Goal: Task Accomplishment & Management: Complete application form

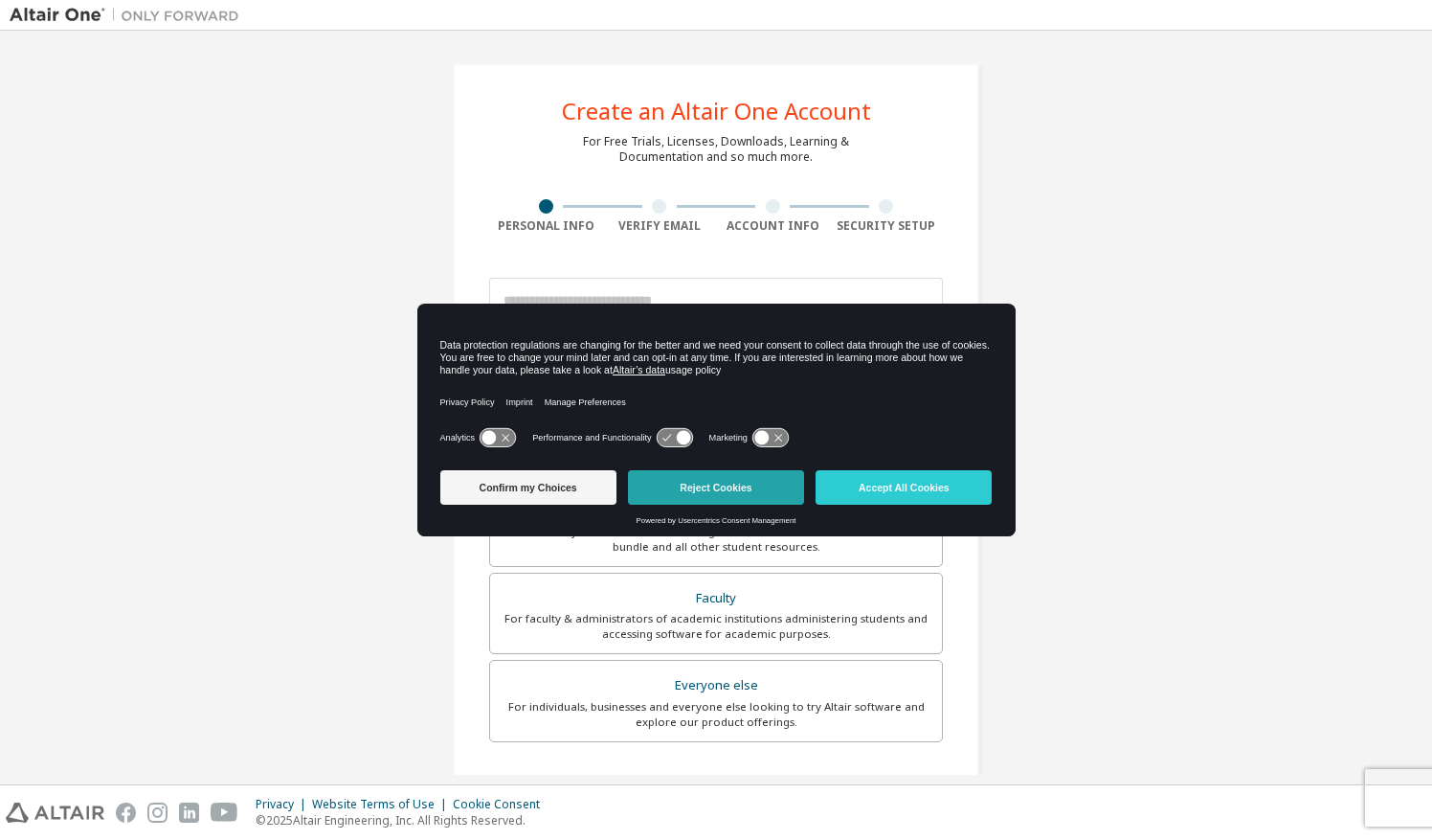
click at [692, 486] on button "Reject Cookies" at bounding box center [716, 488] width 176 height 35
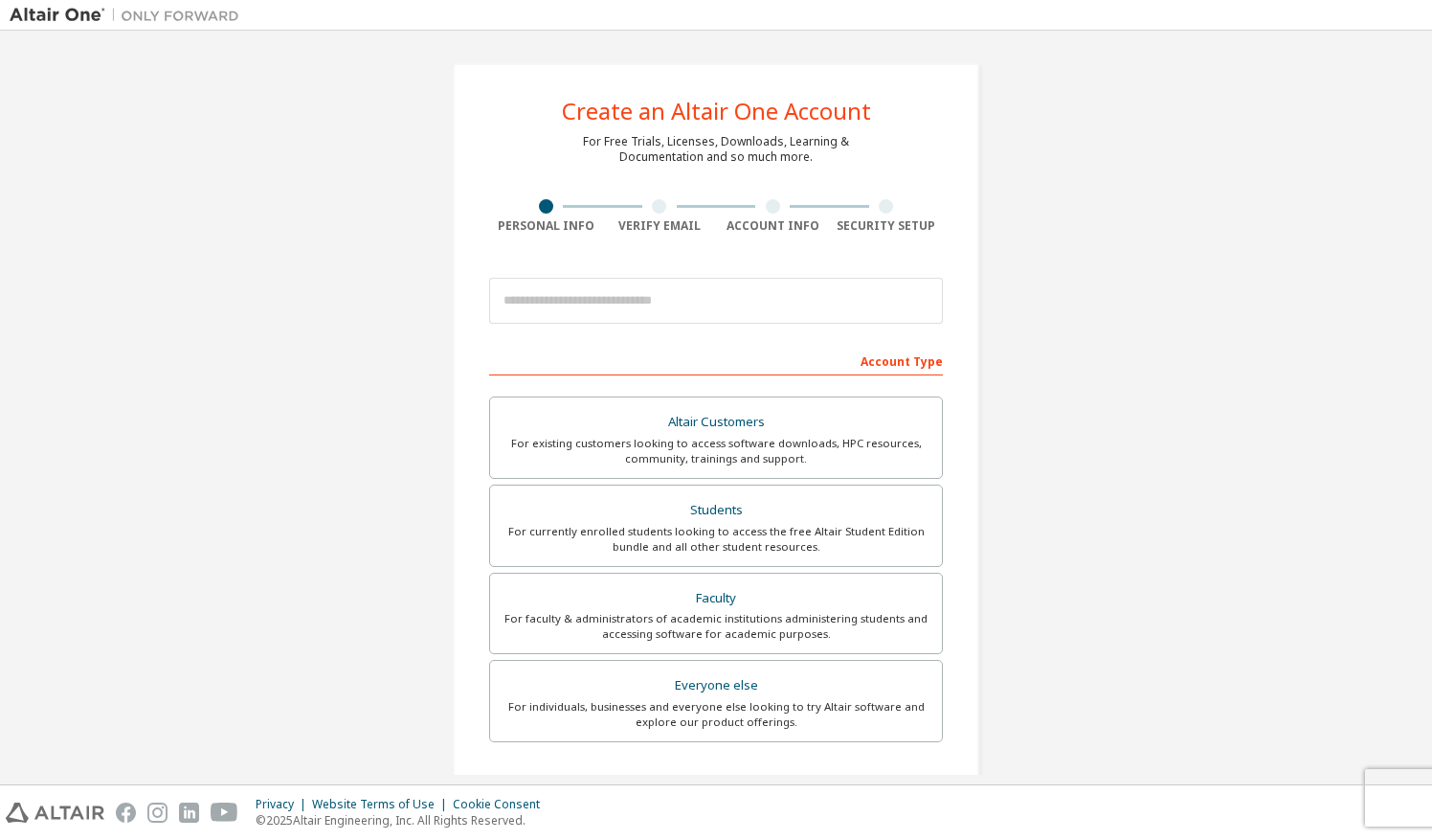
scroll to position [18, 0]
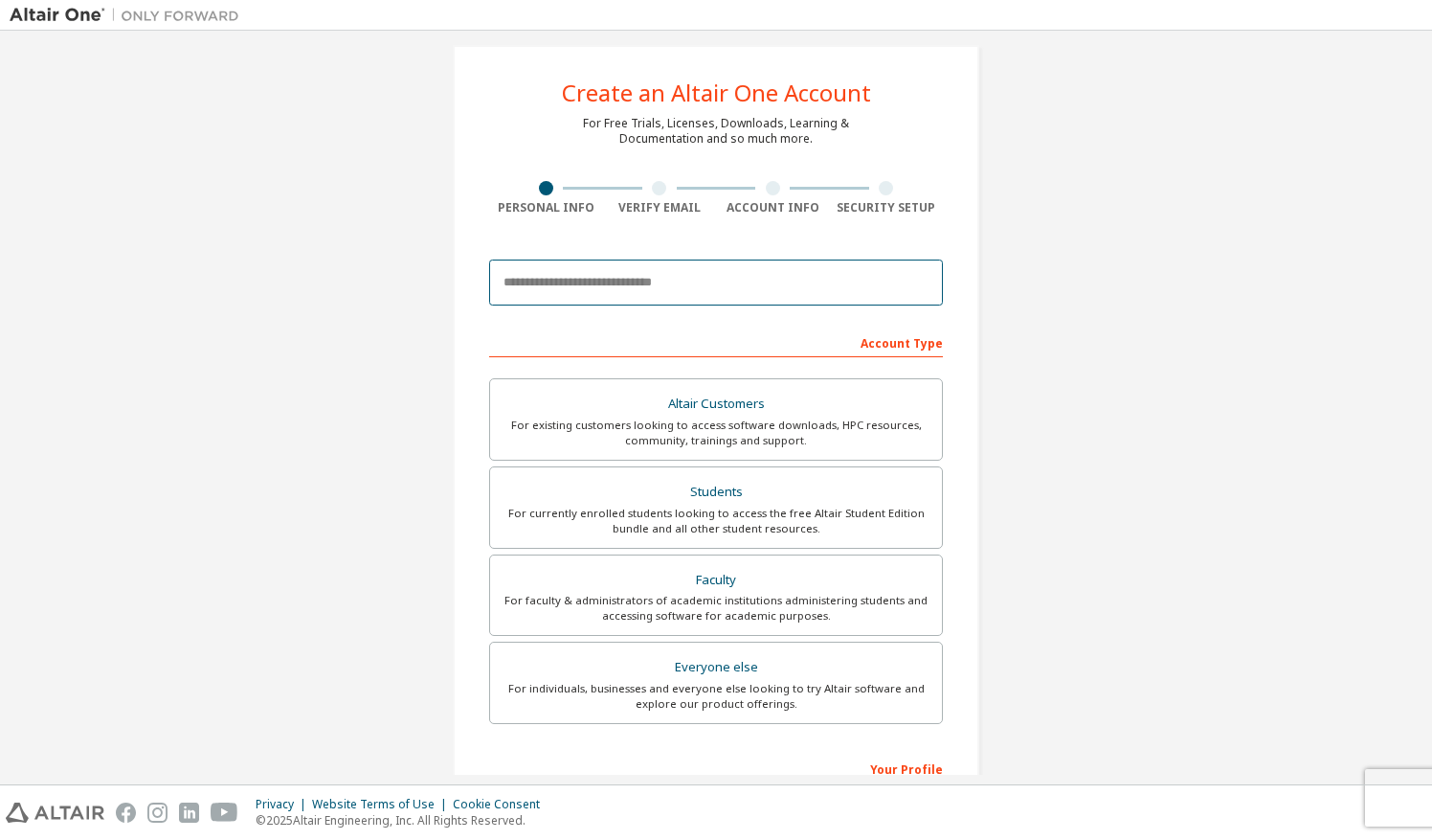
click at [729, 285] on input "email" at bounding box center [716, 283] width 454 height 46
type input "**********"
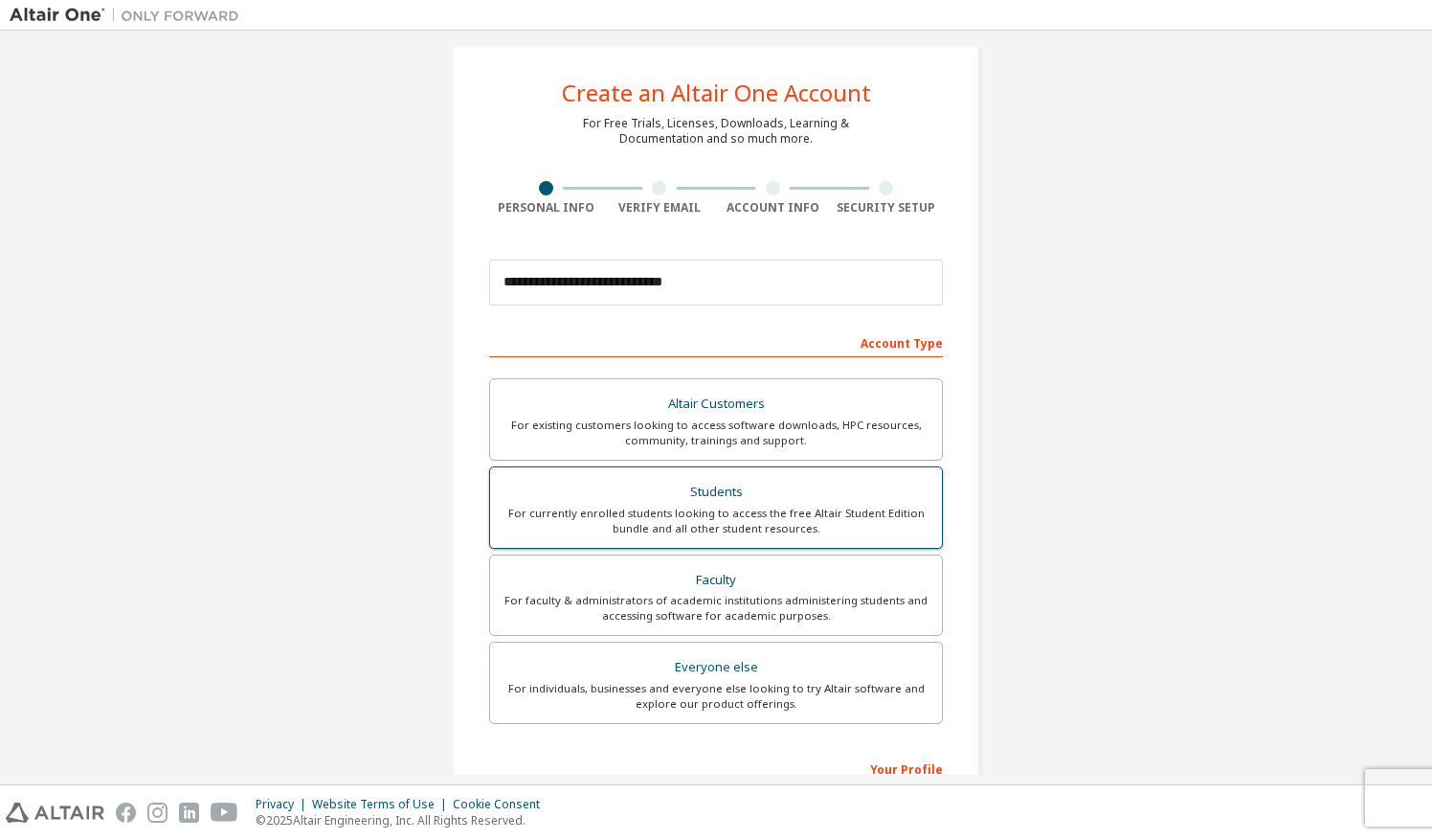
click at [684, 530] on div "For currently enrolled students looking to access the free Altair Student Editi…" at bounding box center [716, 521] width 429 height 31
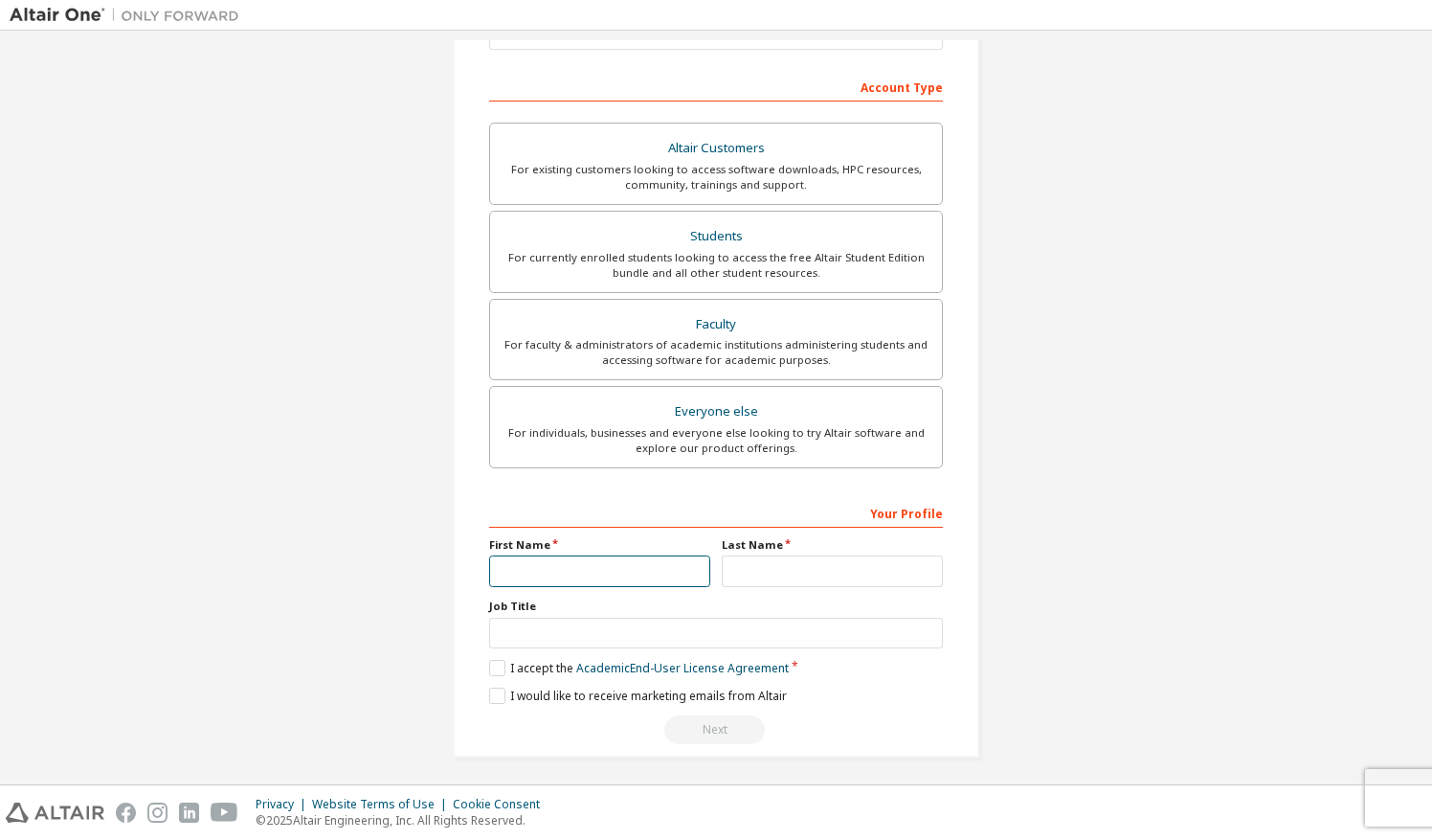
click at [550, 566] on input "text" at bounding box center [599, 571] width 221 height 32
type input "*******"
click at [789, 567] on input "text" at bounding box center [832, 571] width 221 height 32
type input "*******"
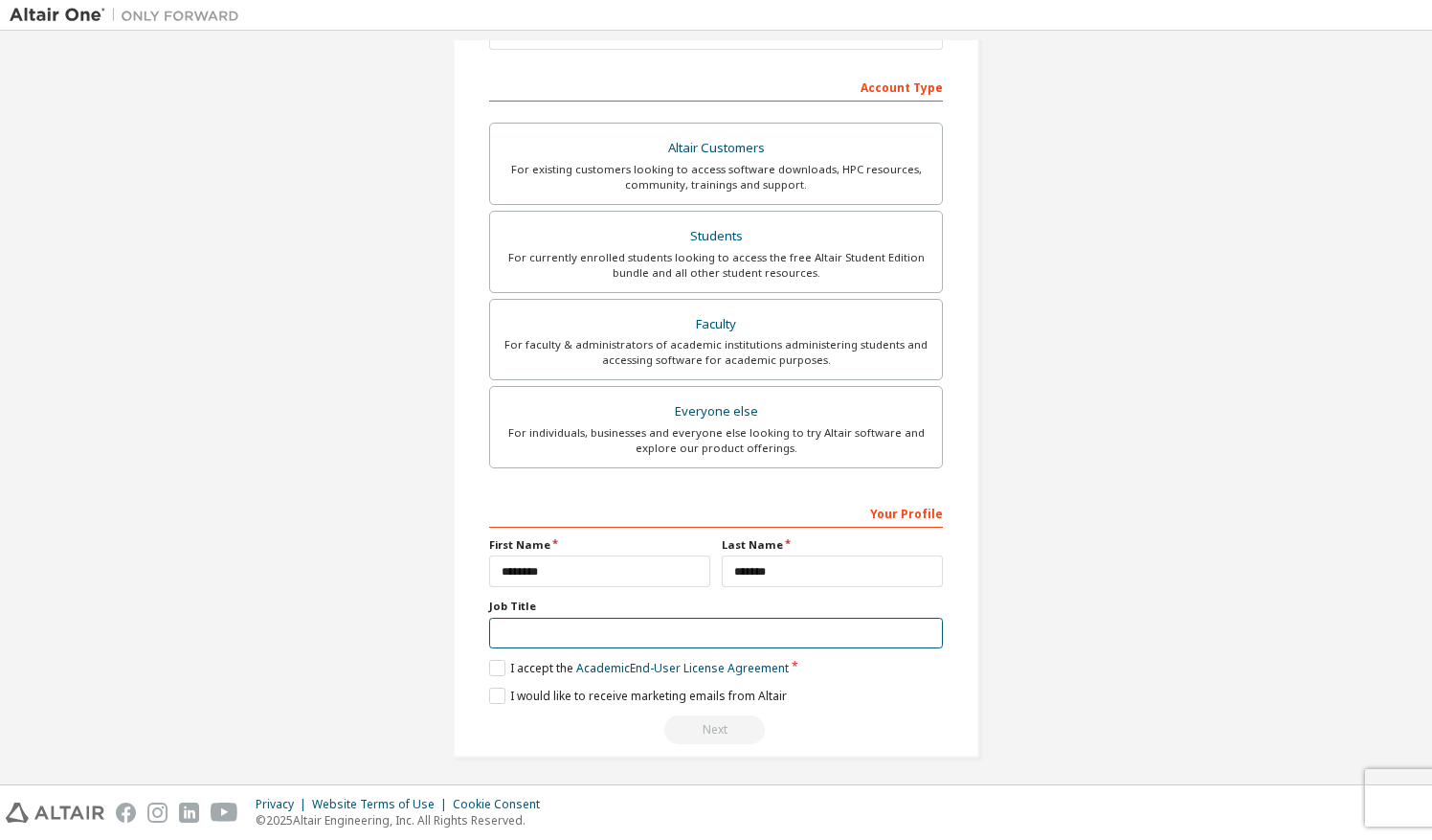
click at [664, 630] on input "text" at bounding box center [716, 633] width 454 height 32
type input "*"
click at [492, 652] on div "Your Profile First Name ******* Last Name ******* Job Title Please provide Stat…" at bounding box center [716, 620] width 454 height 248
click at [492, 660] on label "I accept the Academic End-User License Agreement" at bounding box center [638, 667] width 300 height 16
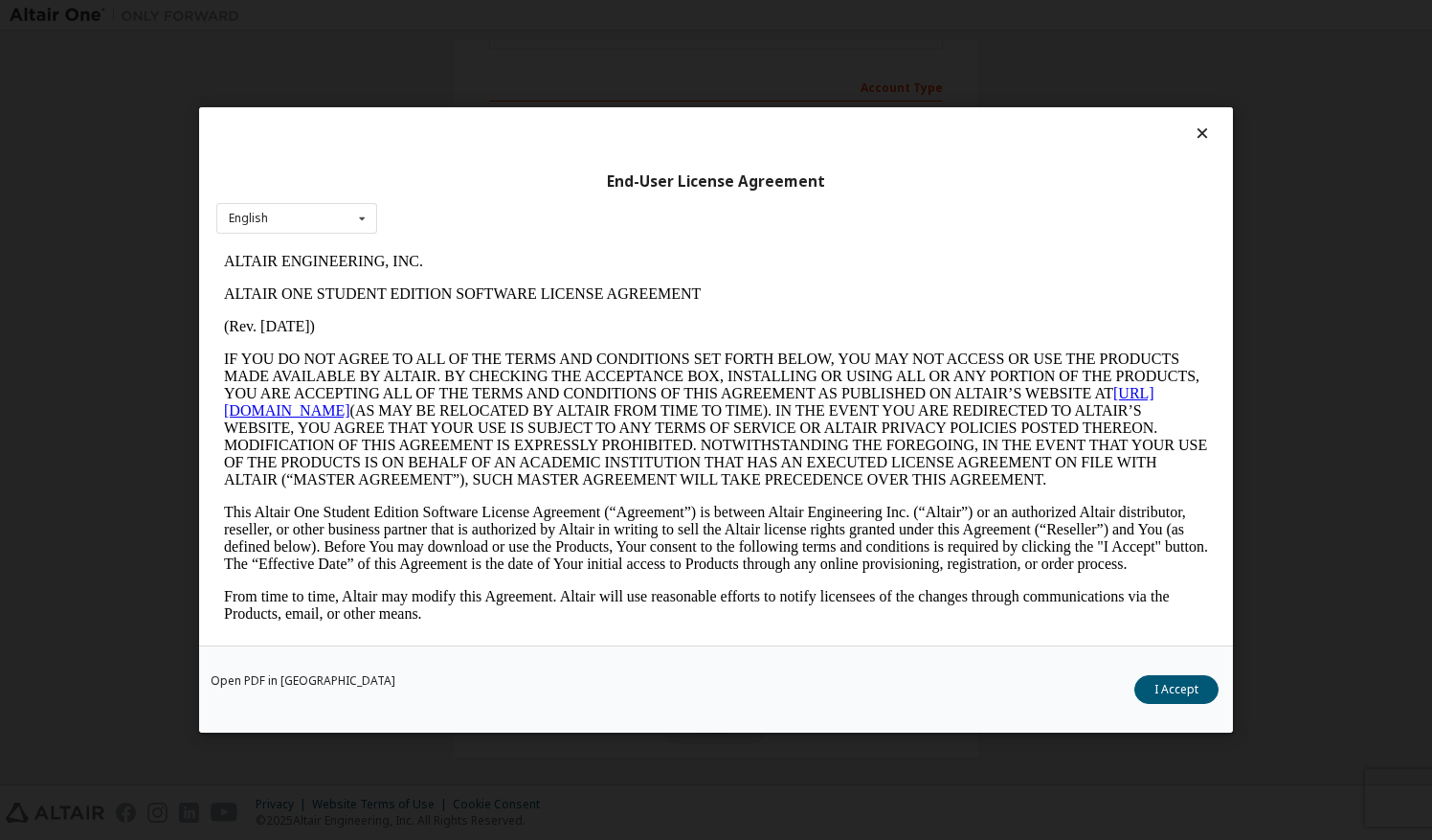
scroll to position [0, 0]
click at [332, 209] on div "English English" at bounding box center [296, 219] width 161 height 32
click at [328, 248] on div "English" at bounding box center [296, 249] width 159 height 31
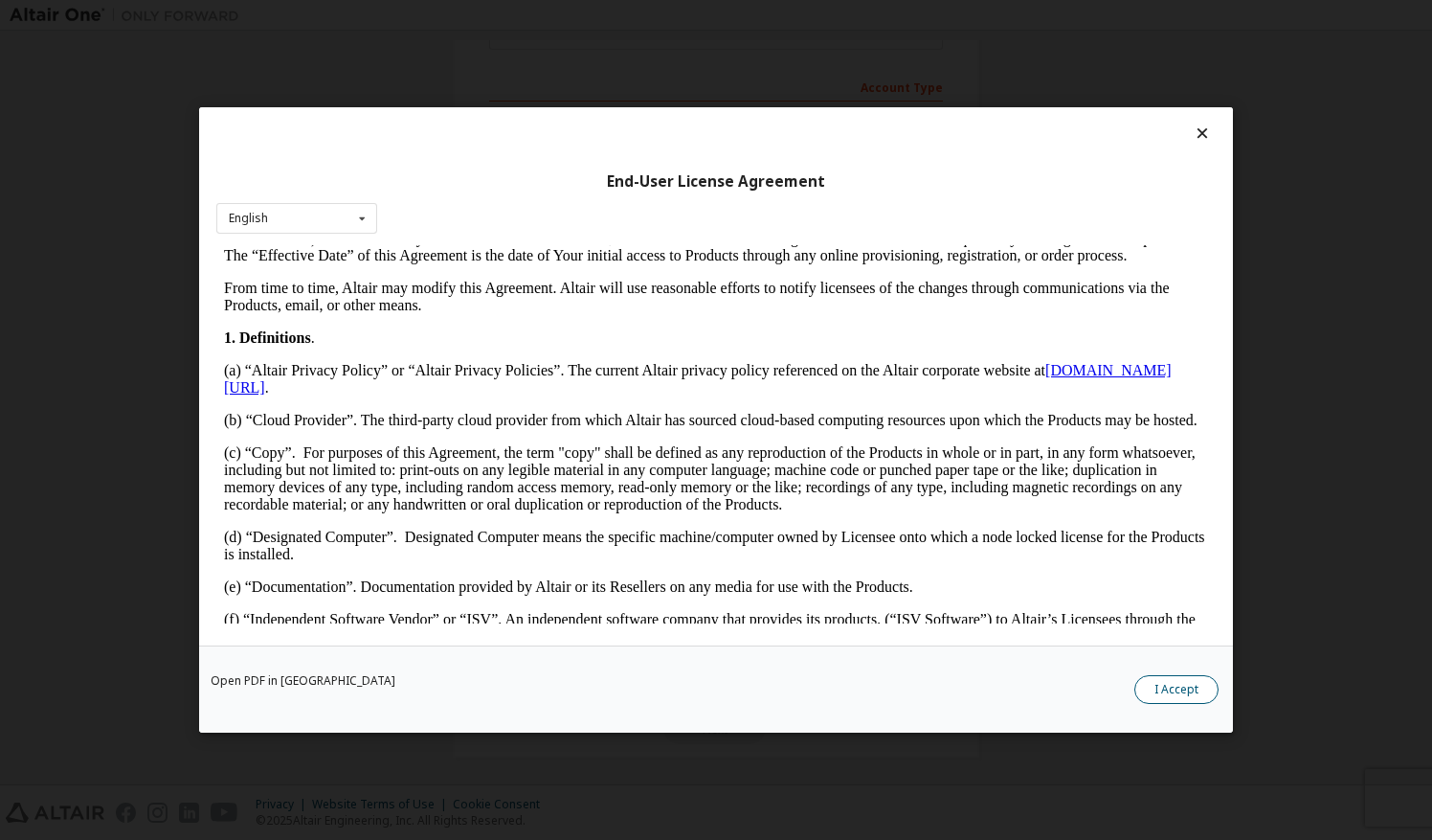
click at [1197, 675] on button "I Accept" at bounding box center [1176, 690] width 84 height 29
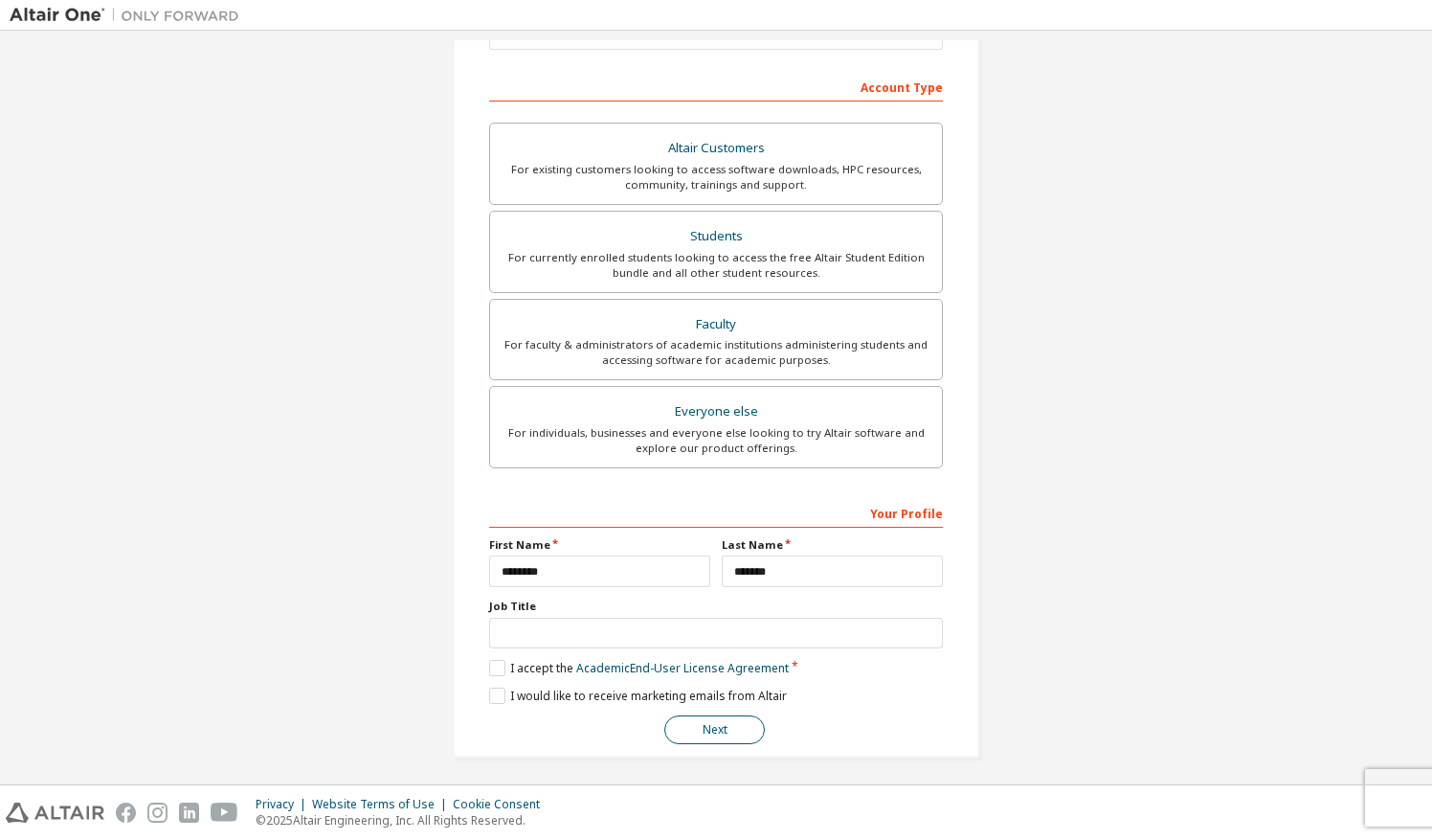
click at [697, 721] on button "Next" at bounding box center [715, 730] width 100 height 29
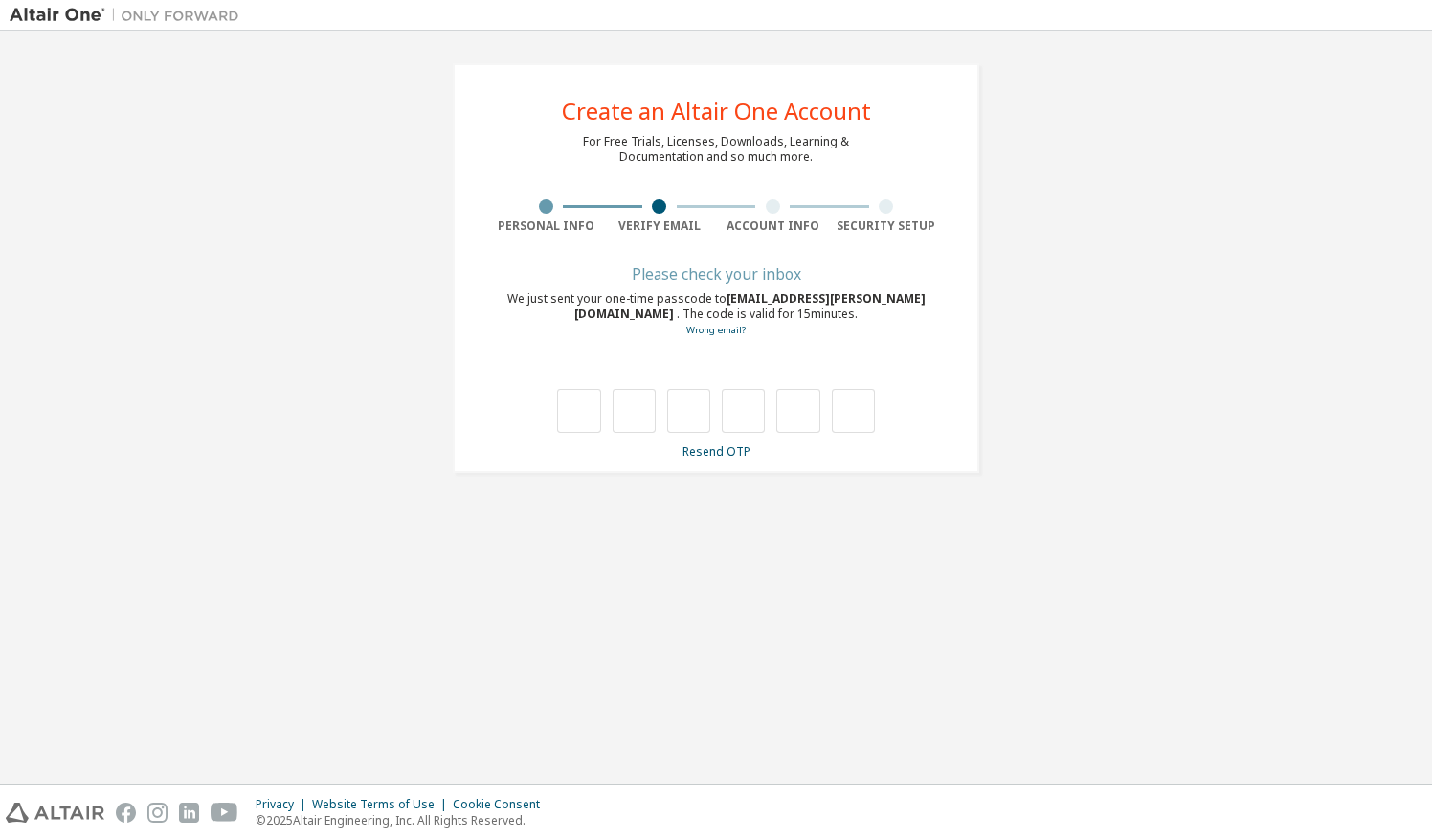
scroll to position [0, 0]
type input "*"
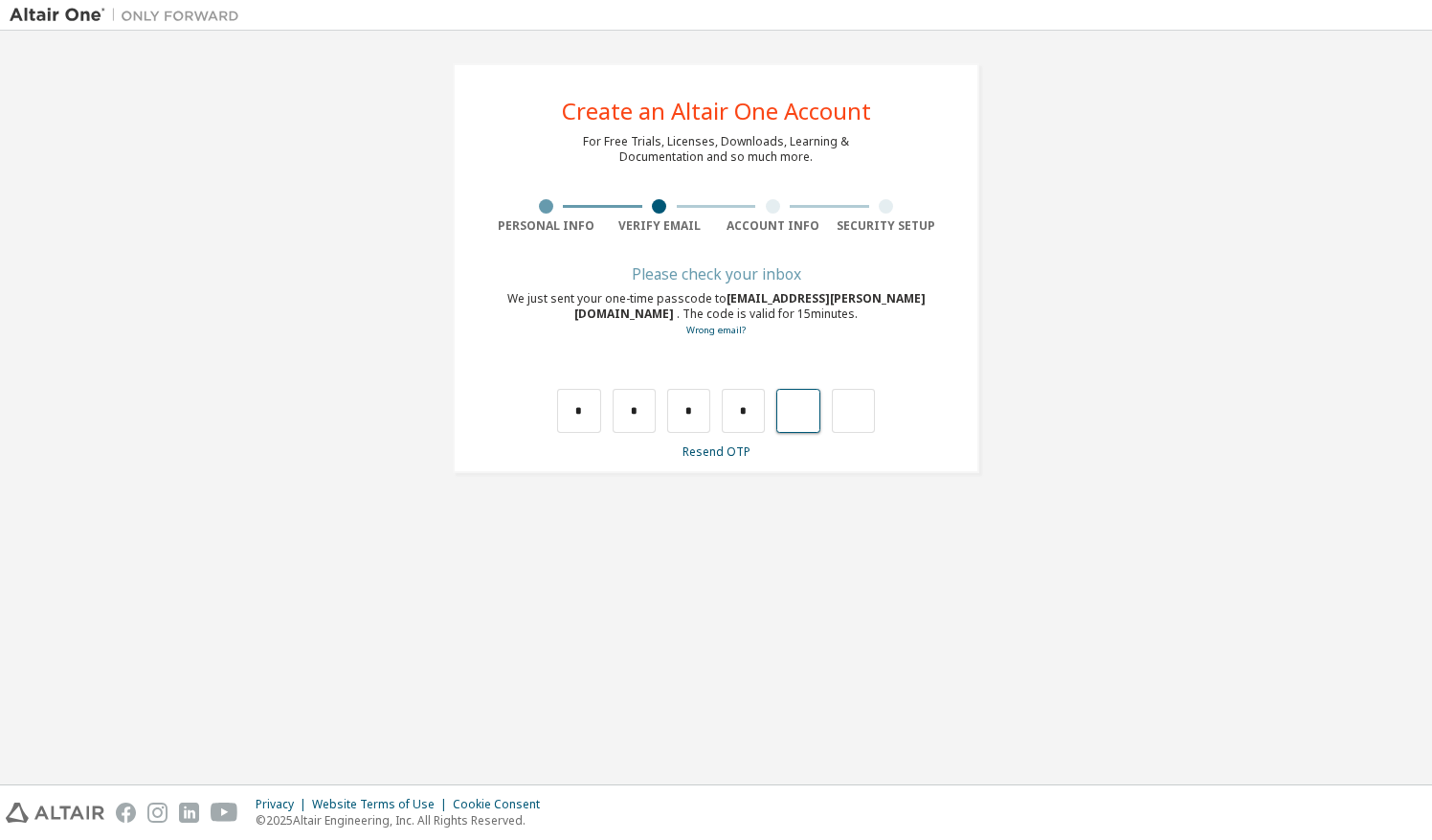
type input "*"
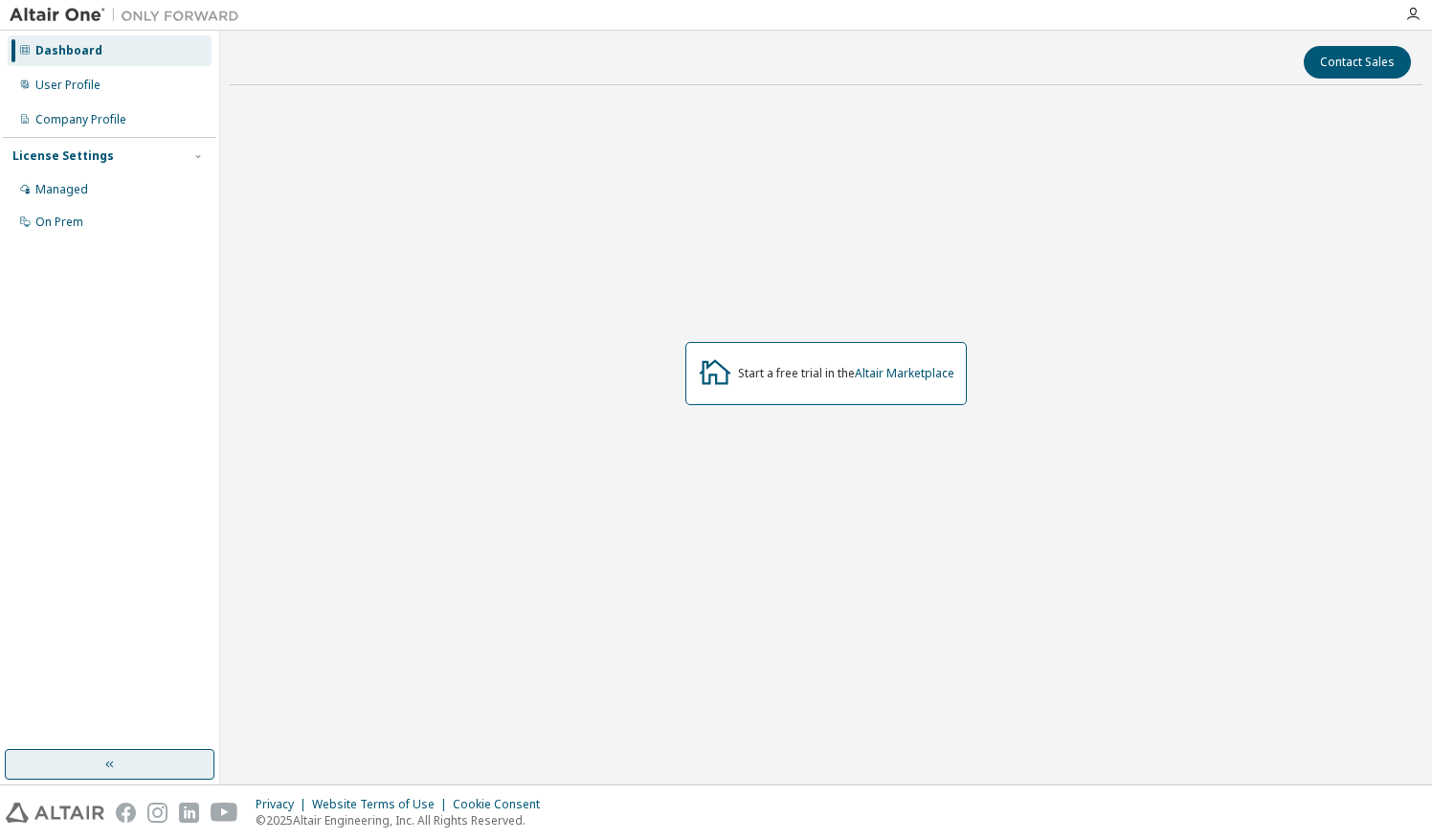
click at [176, 764] on button "button" at bounding box center [109, 764] width 209 height 31
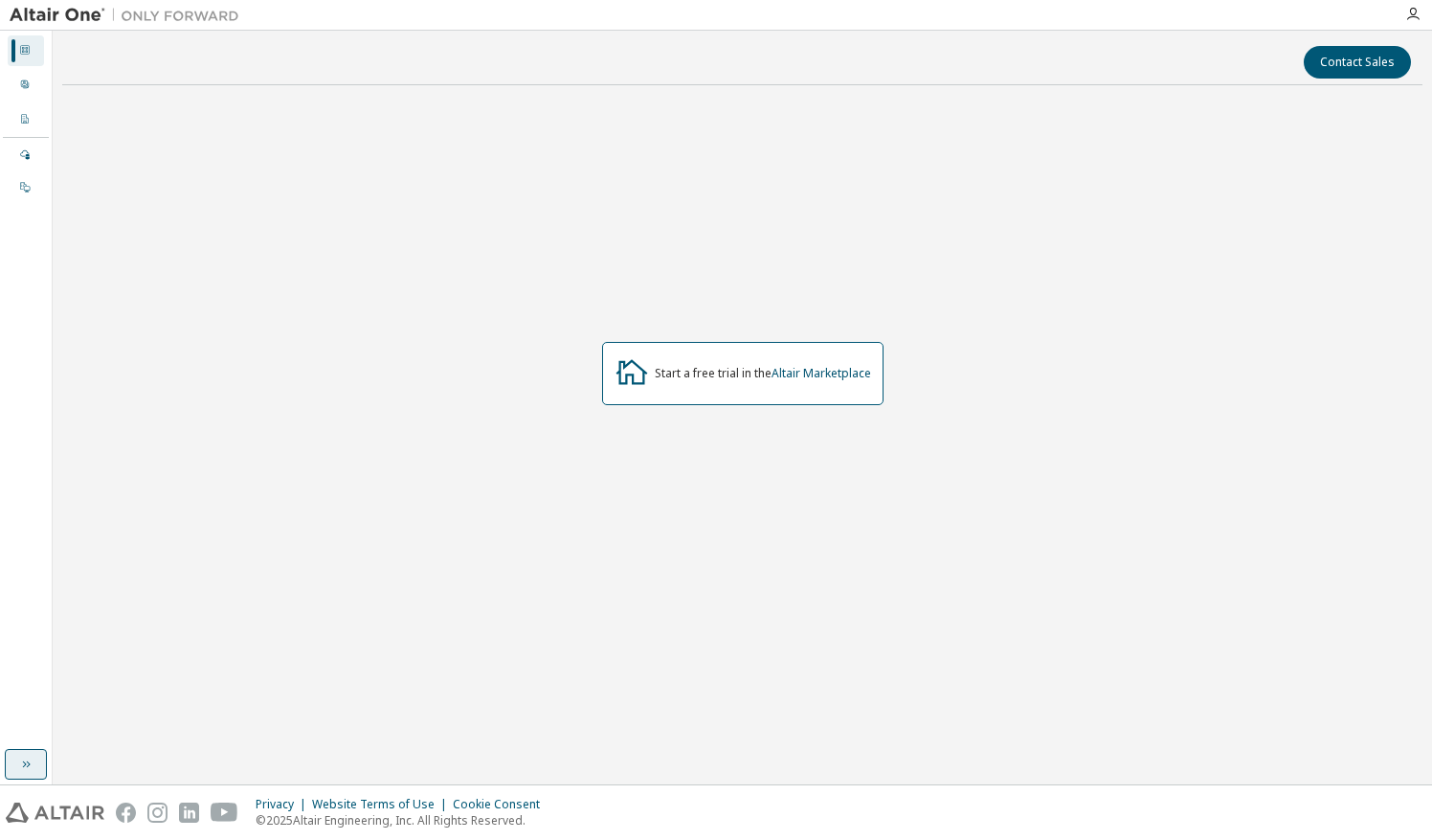
click at [45, 758] on button "button" at bounding box center [26, 764] width 42 height 31
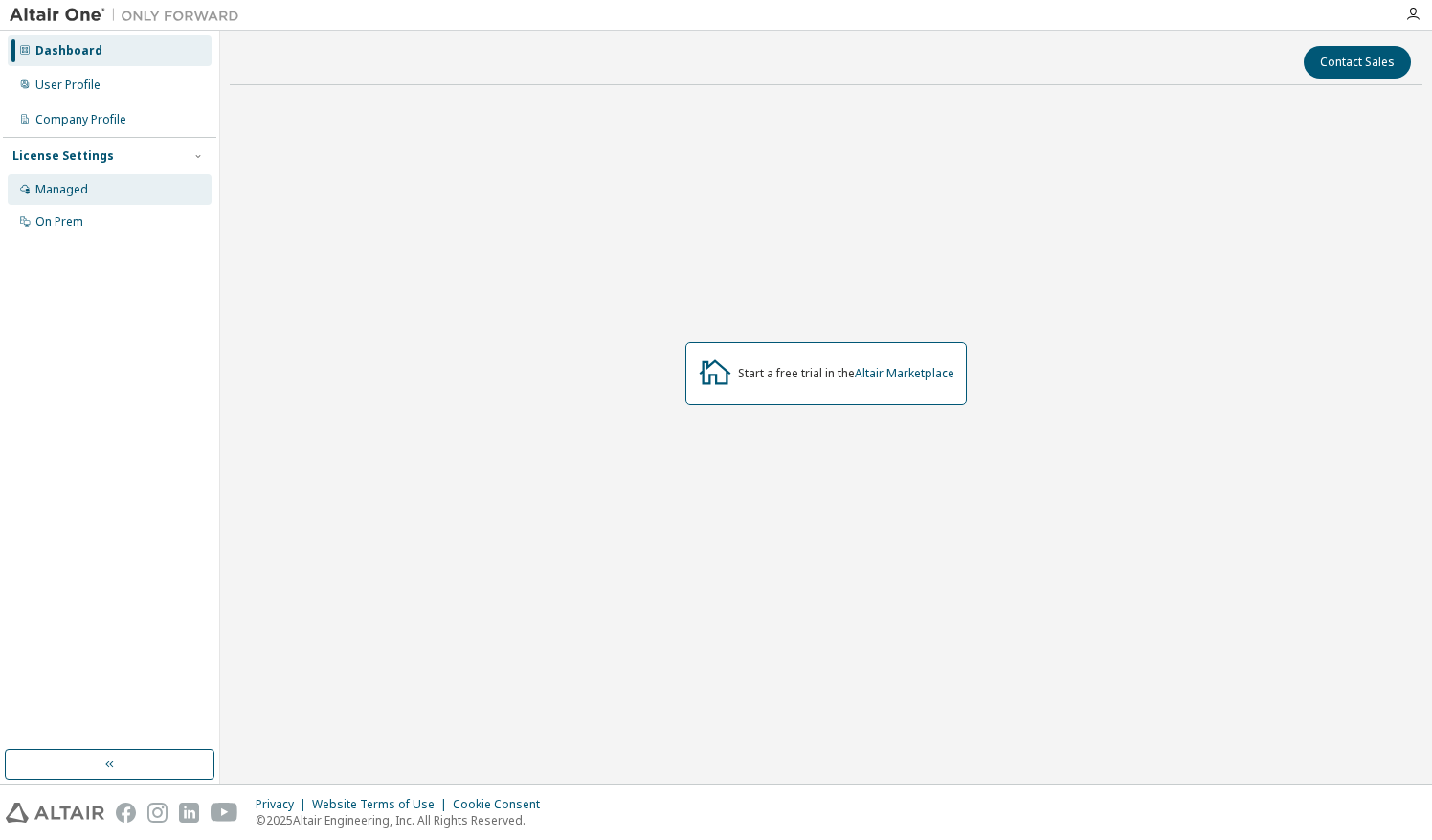
click at [99, 182] on div "Managed" at bounding box center [110, 190] width 204 height 31
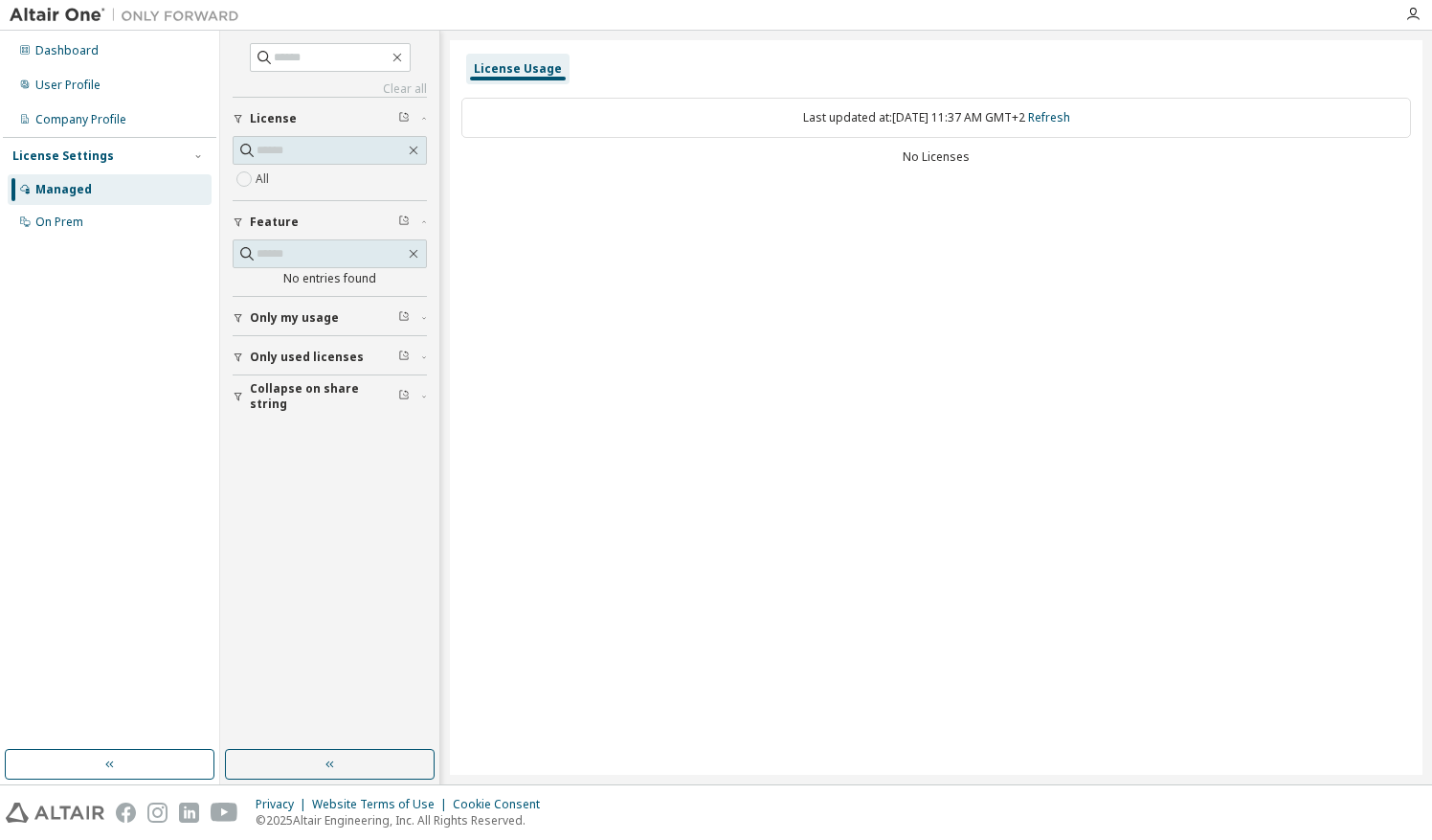
click at [336, 358] on span "Only used licenses" at bounding box center [307, 357] width 114 height 15
click at [119, 227] on div "On Prem" at bounding box center [110, 222] width 204 height 31
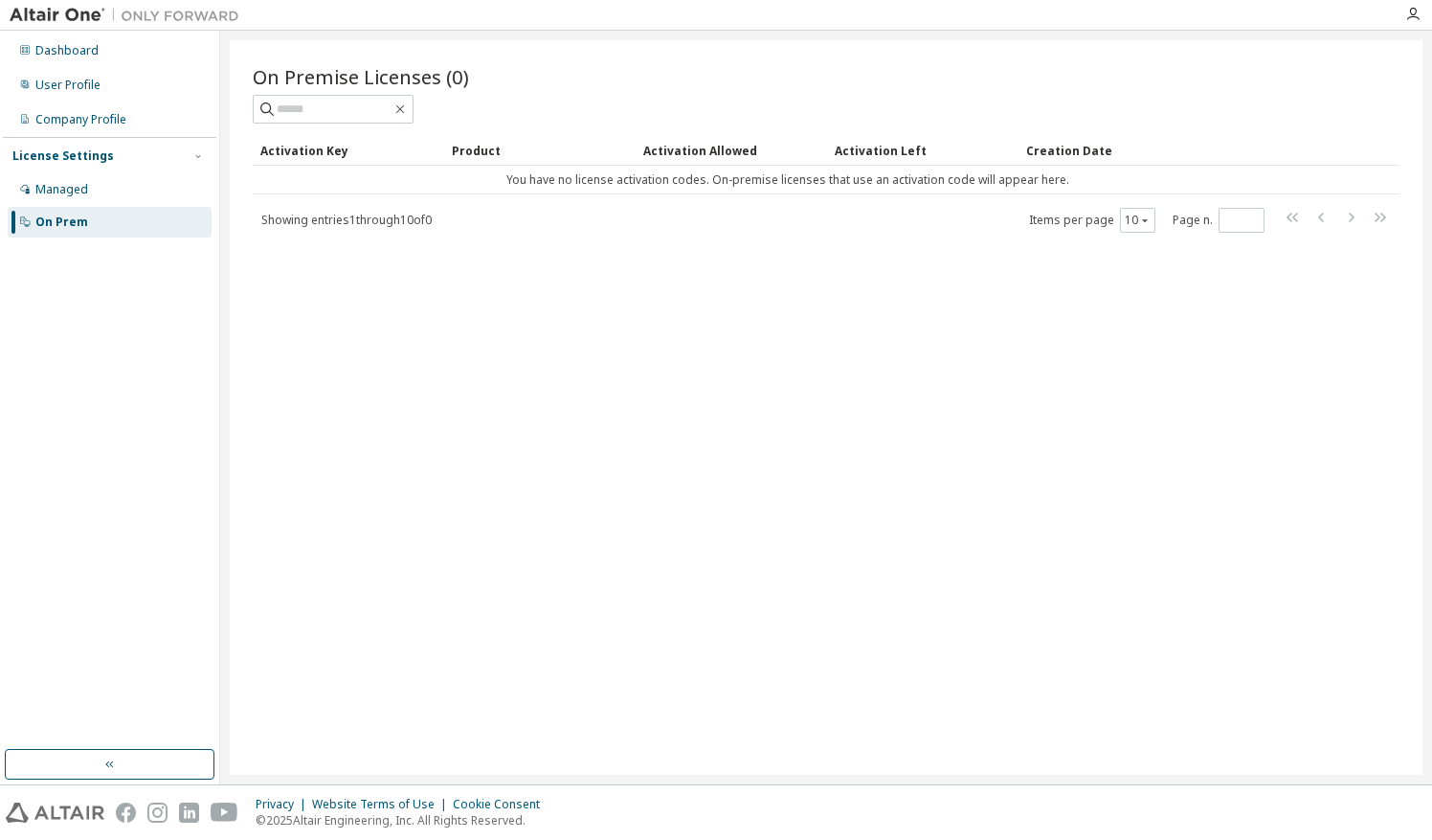
click at [344, 146] on div "Activation Key" at bounding box center [348, 150] width 176 height 31
click at [64, 48] on div "Dashboard" at bounding box center [68, 51] width 64 height 15
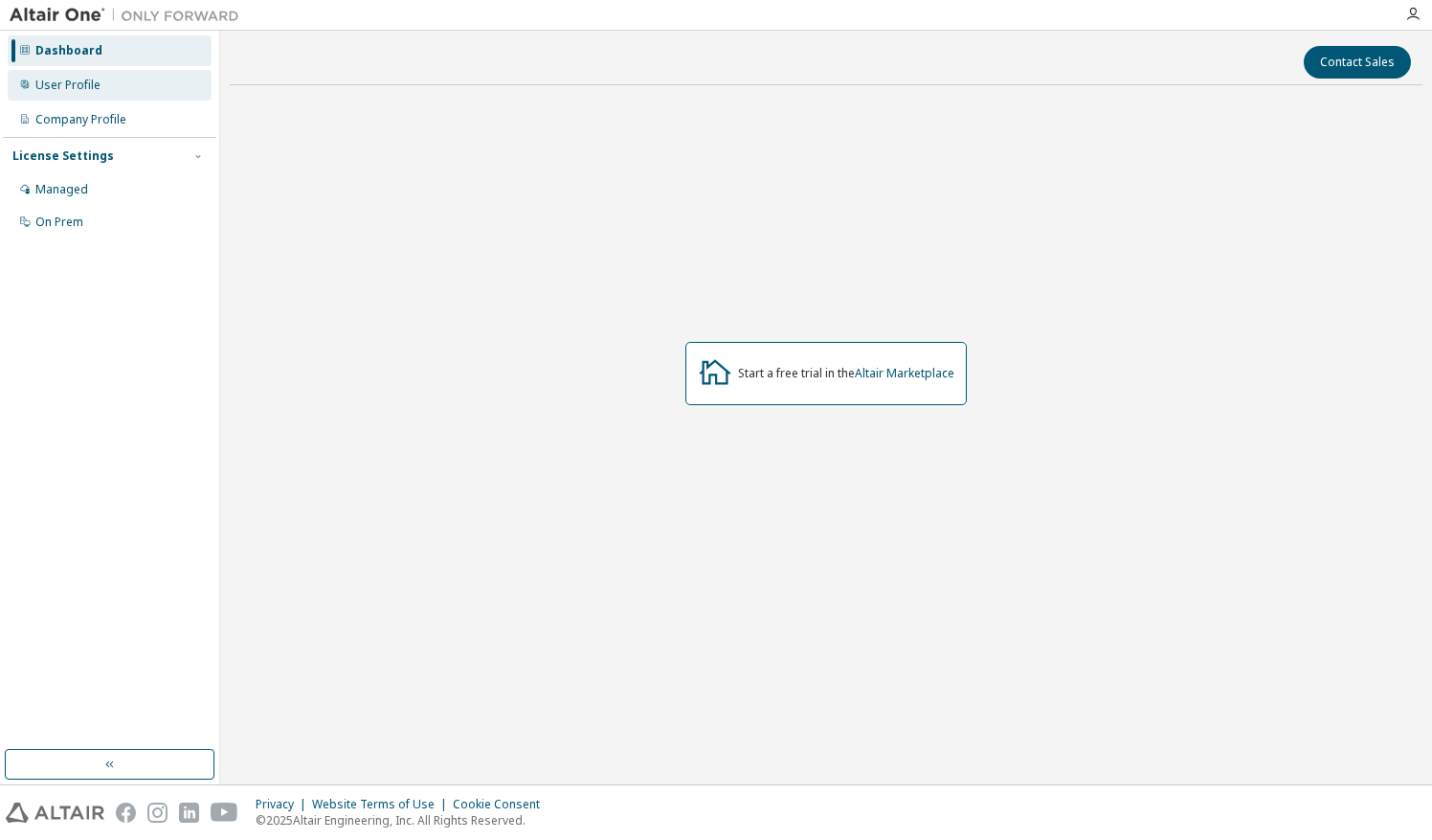
click at [92, 91] on div "User Profile" at bounding box center [68, 85] width 66 height 15
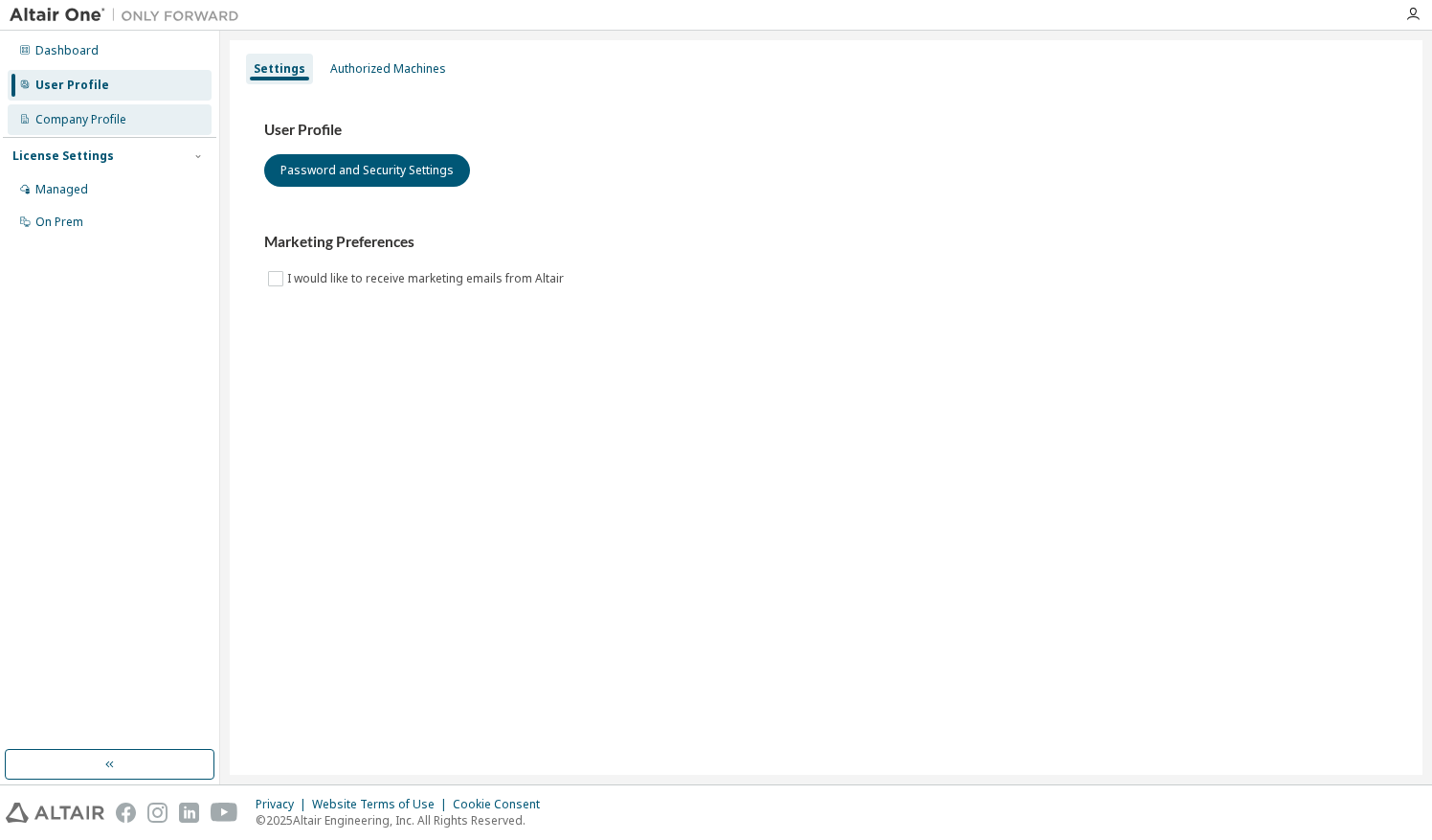
click at [154, 107] on div "Company Profile" at bounding box center [110, 120] width 204 height 31
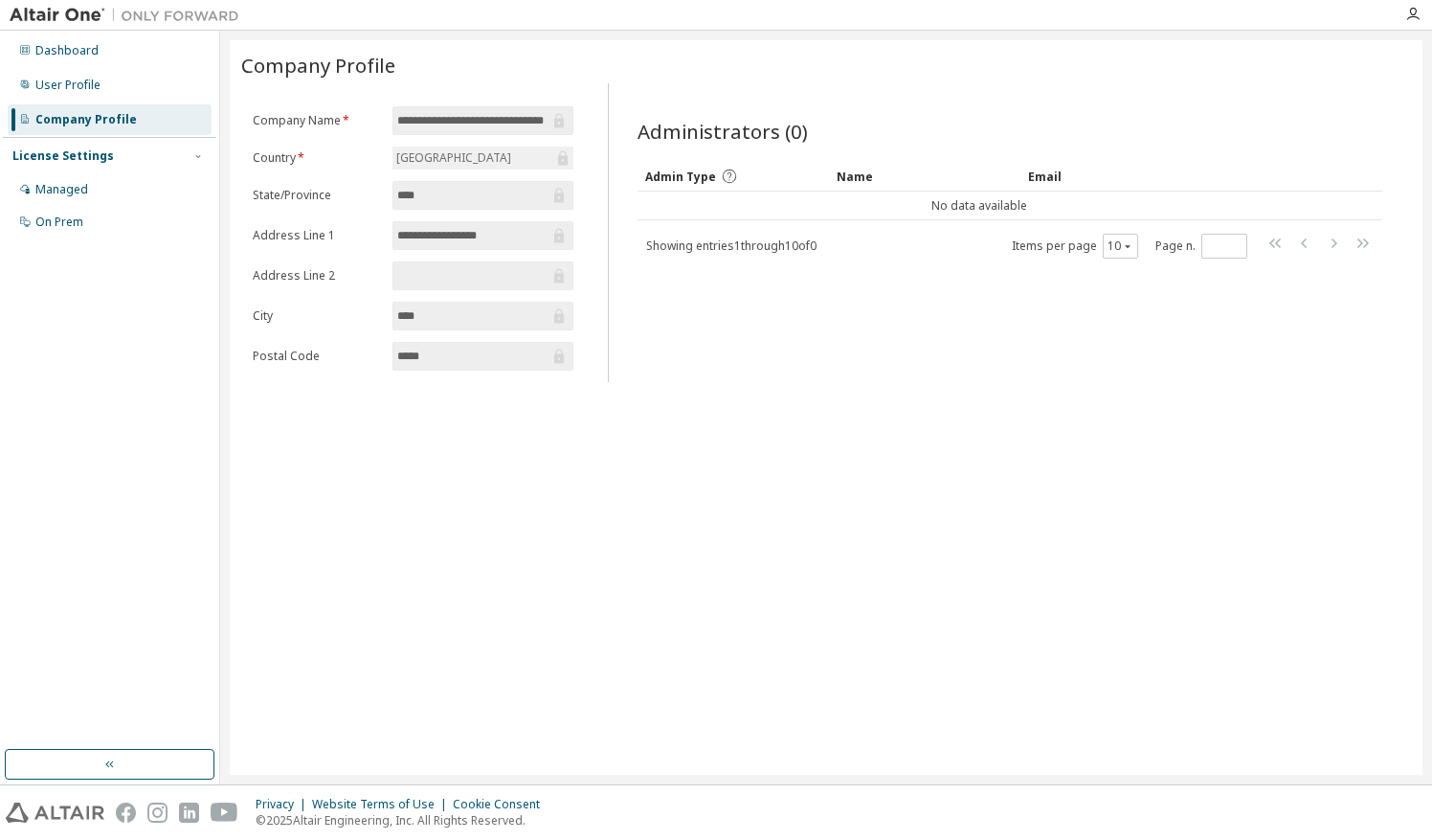
click at [95, 157] on div "License Settings" at bounding box center [63, 156] width 101 height 15
